Goal: Transaction & Acquisition: Purchase product/service

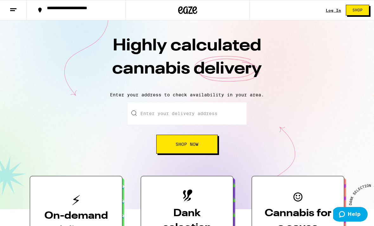
click at [330, 11] on div "Log In" at bounding box center [333, 10] width 15 height 4
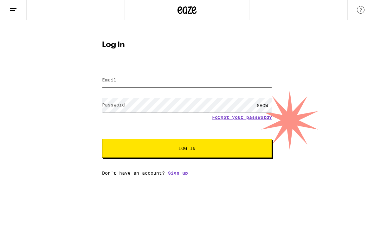
click at [126, 83] on input "Email" at bounding box center [187, 80] width 170 height 14
type input "[EMAIL_ADDRESS][DOMAIN_NAME]"
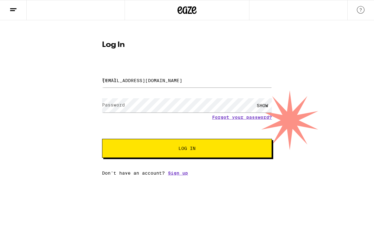
click at [187, 149] on button "Log In" at bounding box center [187, 148] width 170 height 19
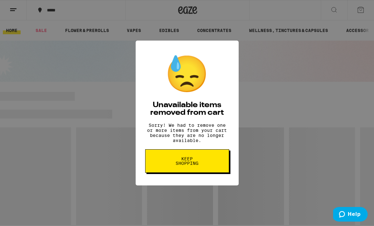
click at [197, 172] on button "Keep Shopping" at bounding box center [187, 160] width 84 height 23
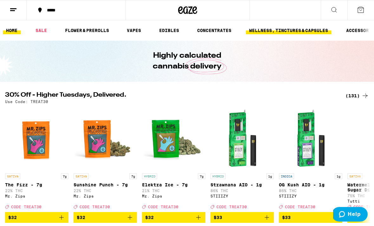
click at [316, 30] on link "WELLNESS, TINCTURES & CAPSULES" at bounding box center [288, 31] width 85 height 8
click at [301, 31] on link "WELLNESS, TINCTURES & CAPSULES" at bounding box center [288, 31] width 85 height 8
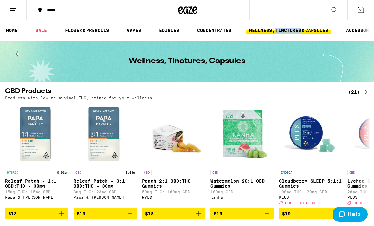
click at [226, 60] on h1 "Wellness, Tinctures, Capsules" at bounding box center [187, 61] width 117 height 8
click at [40, 184] on p "Releaf Patch - 1:1 CBD:THC - 30mg" at bounding box center [36, 184] width 63 height 10
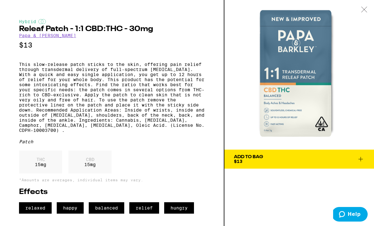
click at [225, 226] on div "Add To Bag $13" at bounding box center [300, 113] width 150 height 226
click at [206, 226] on div "Hybrid Releaf Patch - 1:1 CBD:THC - 30mg Papa & Barkley $13 This slow-release p…" at bounding box center [112, 113] width 225 height 226
click at [362, 10] on icon at bounding box center [364, 10] width 6 height 6
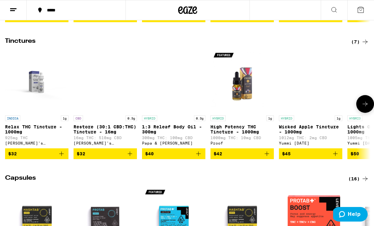
scroll to position [176, 0]
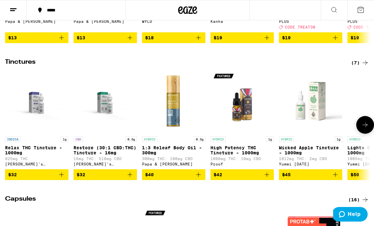
click at [240, 156] on p "High Potency THC Tincture - 1000mg" at bounding box center [242, 150] width 63 height 10
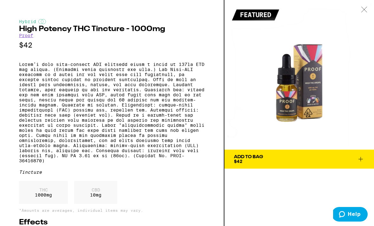
click at [365, 12] on icon at bounding box center [364, 10] width 6 height 6
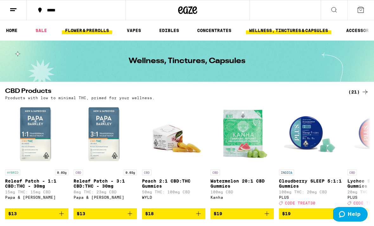
click at [96, 34] on link "FLOWER & PREROLLS" at bounding box center [87, 31] width 50 height 8
click at [93, 33] on link "FLOWER & PREROLLS" at bounding box center [87, 31] width 50 height 8
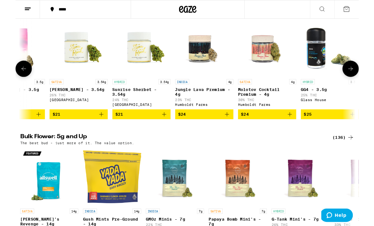
scroll to position [0, 722]
click at [297, 127] on icon "Add to bag" at bounding box center [299, 124] width 4 height 4
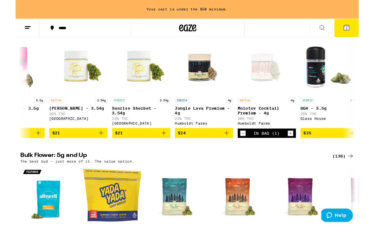
click at [356, 35] on button "1" at bounding box center [361, 31] width 27 height 20
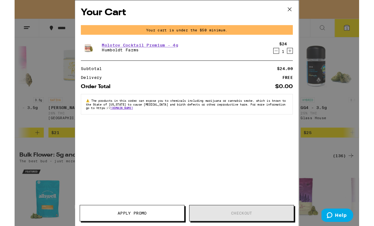
scroll to position [83, 0]
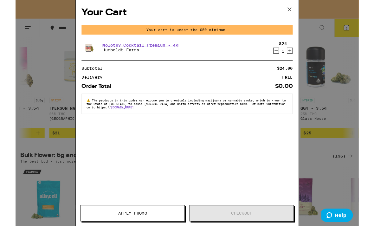
click at [298, 10] on icon at bounding box center [299, 10] width 10 height 10
